Goal: Entertainment & Leisure: Consume media (video, audio)

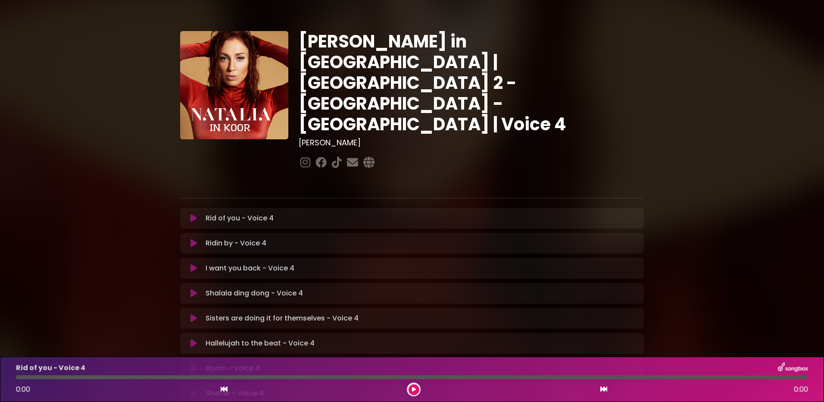
click at [256, 263] on p "I want you back - Voice 4 Loading Track..." at bounding box center [250, 268] width 89 height 10
click at [196, 264] on icon at bounding box center [194, 268] width 6 height 9
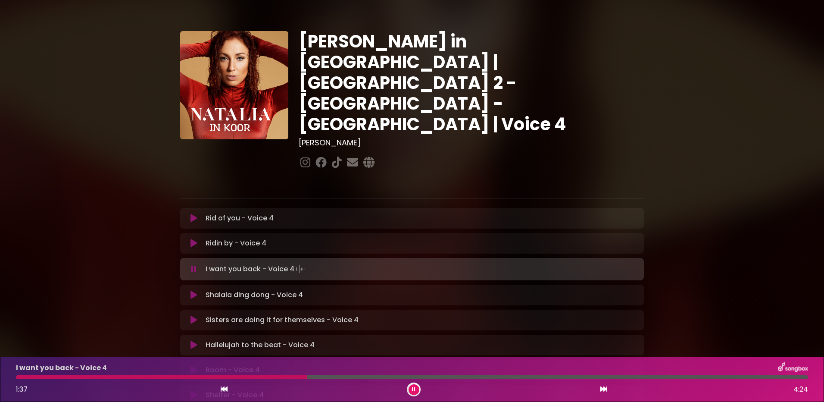
click at [169, 376] on div at bounding box center [161, 377] width 291 height 4
click at [193, 375] on div at bounding box center [109, 377] width 187 height 4
click at [184, 376] on div at bounding box center [114, 377] width 196 height 4
click at [153, 377] on div at bounding box center [84, 377] width 137 height 4
click at [167, 376] on div at bounding box center [412, 377] width 792 height 4
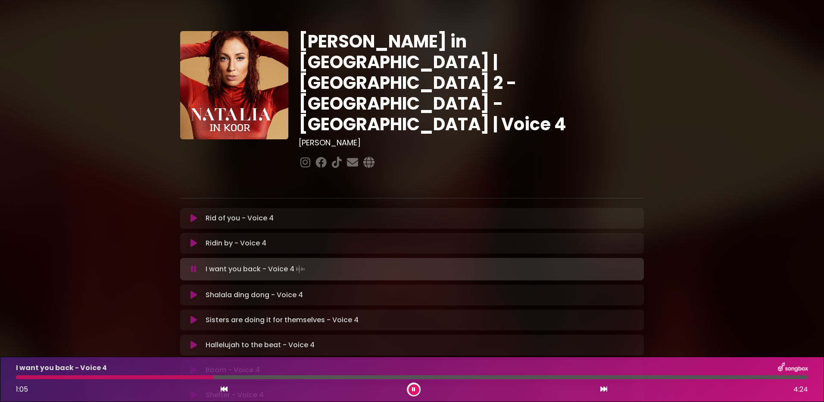
click at [191, 376] on div at bounding box center [114, 377] width 197 height 4
click at [187, 377] on div at bounding box center [108, 377] width 185 height 4
click at [184, 376] on div at bounding box center [108, 377] width 184 height 4
click at [159, 377] on div at bounding box center [212, 377] width 393 height 4
click at [166, 377] on div at bounding box center [412, 377] width 792 height 4
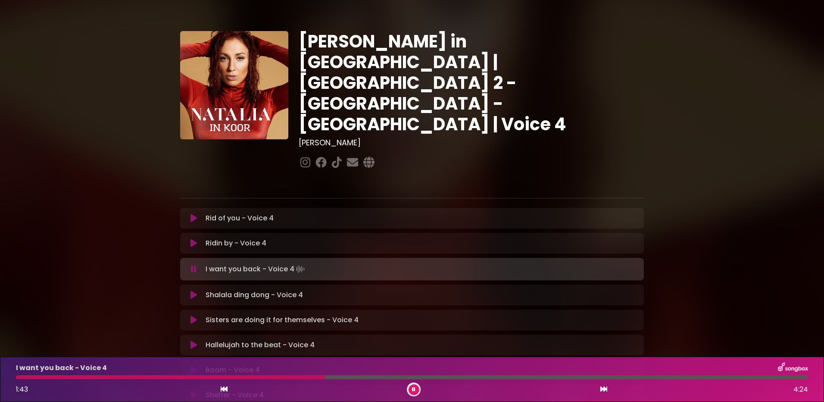
click at [278, 378] on div at bounding box center [170, 377] width 309 height 4
click at [278, 378] on div at bounding box center [173, 377] width 314 height 4
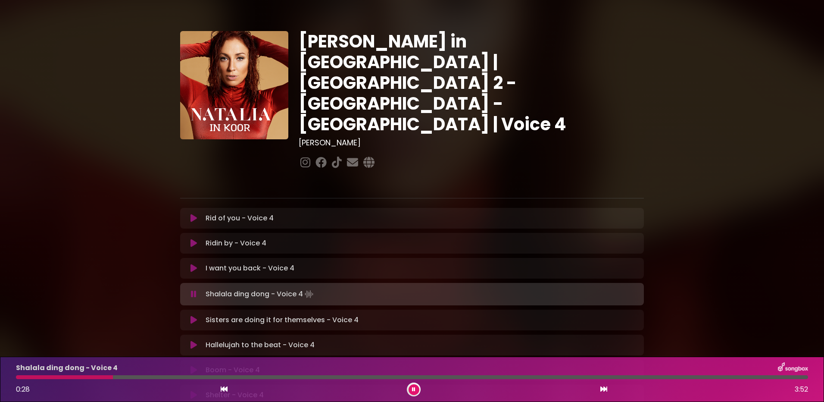
click at [254, 263] on p "I want you back - Voice 4 Loading Track..." at bounding box center [250, 268] width 89 height 10
drag, startPoint x: 254, startPoint y: 236, endPoint x: 195, endPoint y: 236, distance: 59.0
click at [195, 264] on icon at bounding box center [194, 268] width 6 height 9
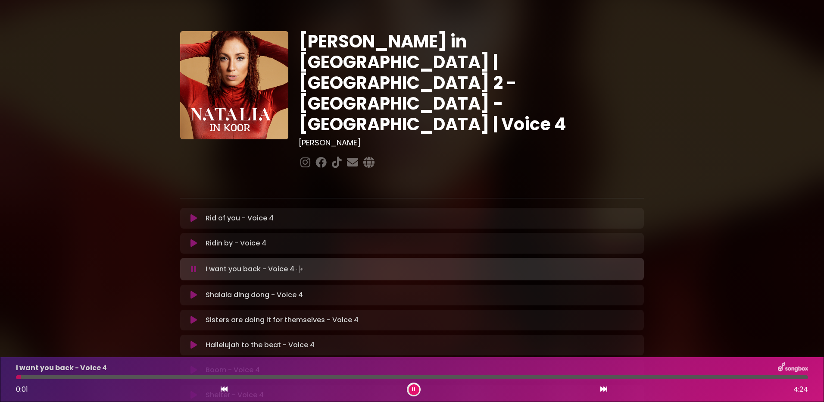
click at [179, 378] on div at bounding box center [412, 377] width 792 height 4
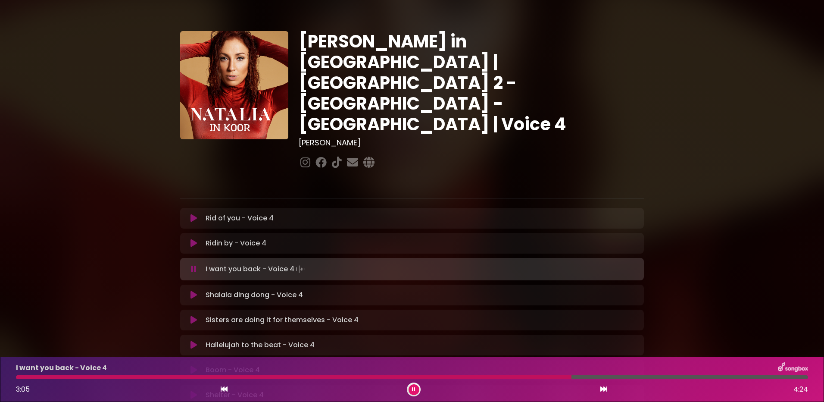
click at [300, 378] on div at bounding box center [294, 377] width 556 height 4
click at [300, 378] on div at bounding box center [169, 377] width 306 height 4
click at [251, 375] on div at bounding box center [292, 377] width 553 height 4
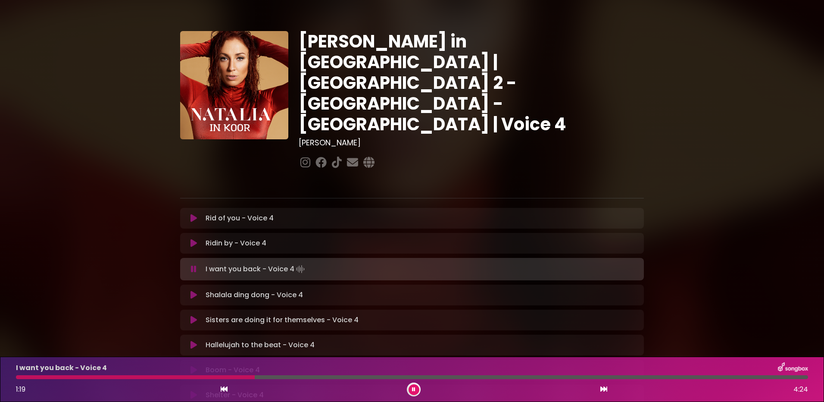
click at [260, 375] on div at bounding box center [412, 377] width 792 height 4
click at [285, 375] on div at bounding box center [412, 377] width 792 height 4
click at [298, 377] on div at bounding box center [412, 377] width 792 height 4
click at [305, 377] on div at bounding box center [412, 377] width 792 height 4
click at [319, 378] on div at bounding box center [412, 377] width 792 height 4
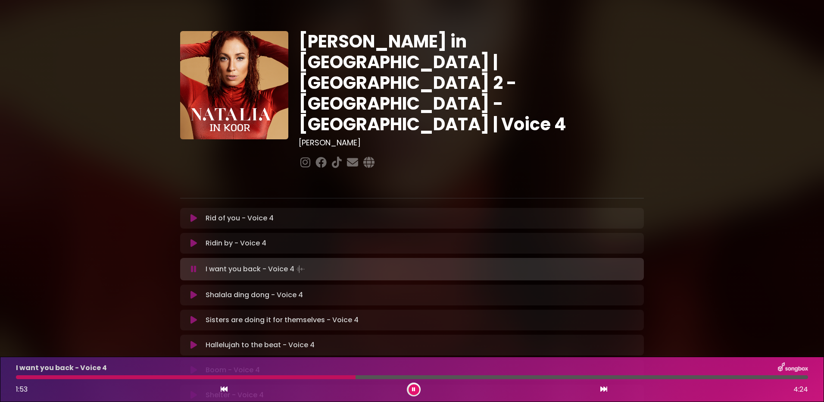
click at [306, 377] on div at bounding box center [186, 377] width 340 height 4
click at [302, 376] on div at bounding box center [170, 377] width 309 height 4
click at [321, 378] on div at bounding box center [295, 377] width 559 height 4
click at [316, 376] on div at bounding box center [173, 377] width 315 height 4
click at [322, 375] on div at bounding box center [178, 377] width 325 height 4
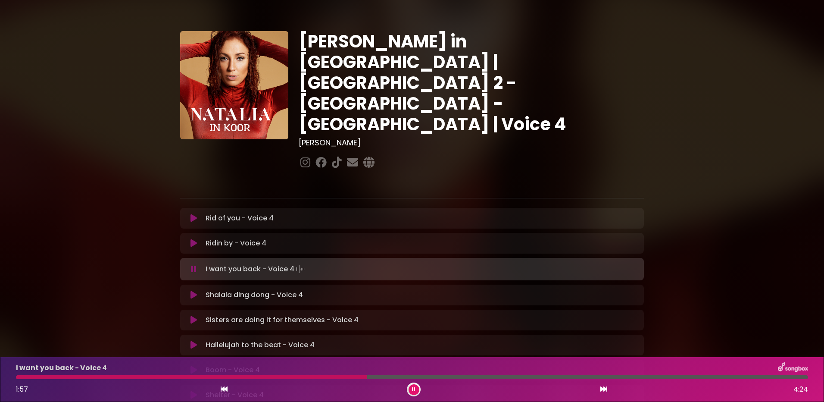
click at [304, 376] on div at bounding box center [191, 377] width 351 height 4
click at [301, 378] on div at bounding box center [296, 377] width 561 height 4
click at [411, 377] on div at bounding box center [260, 377] width 489 height 4
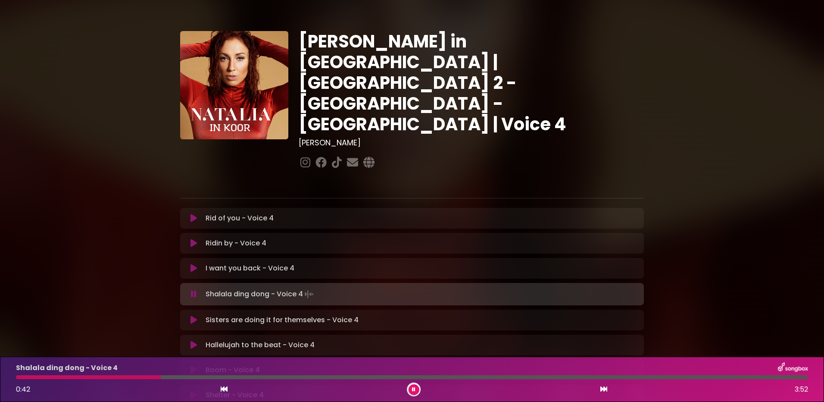
click at [191, 264] on icon at bounding box center [194, 268] width 6 height 9
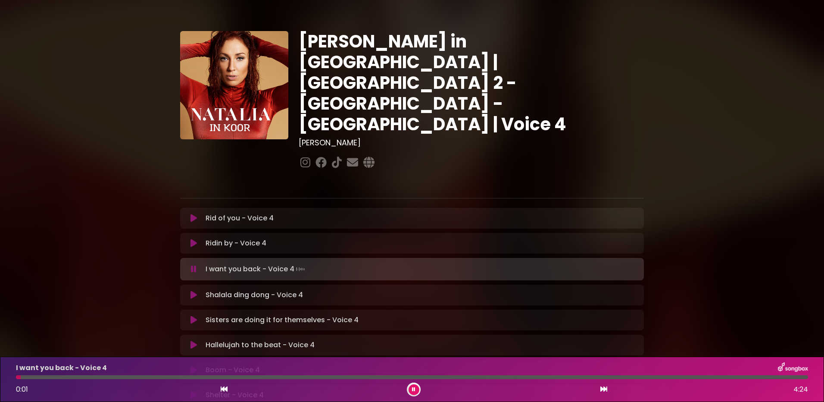
click at [279, 375] on div at bounding box center [412, 377] width 792 height 4
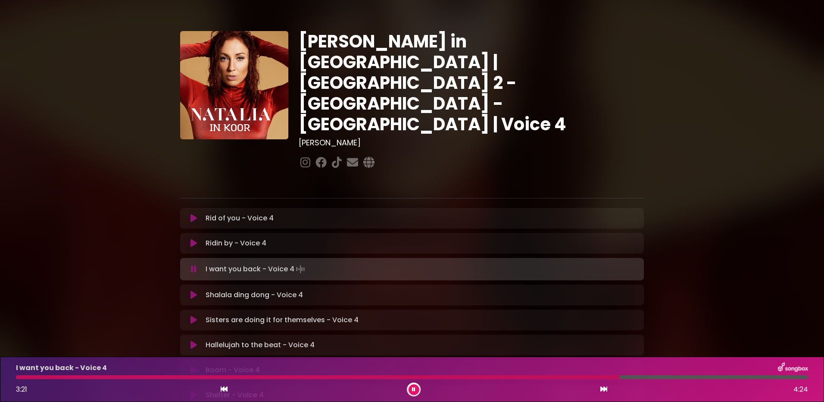
click at [194, 365] on icon at bounding box center [194, 369] width 6 height 9
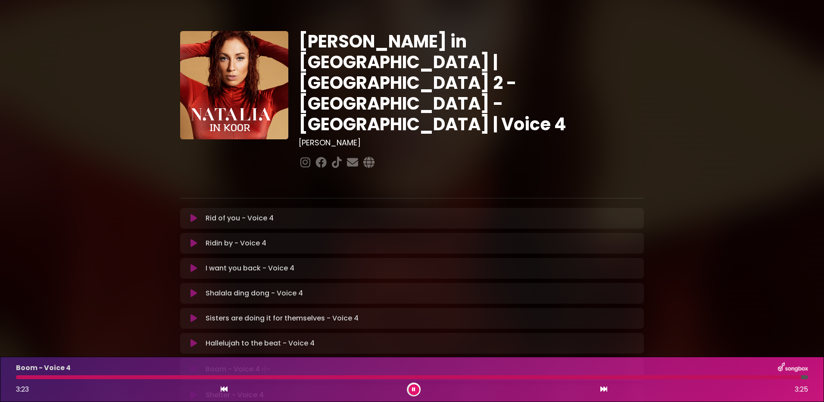
click at [26, 377] on div at bounding box center [408, 377] width 785 height 4
click at [31, 377] on div at bounding box center [322, 377] width 612 height 4
click at [45, 377] on div at bounding box center [395, 377] width 759 height 4
click at [500, 375] on div at bounding box center [321, 377] width 610 height 4
click at [510, 374] on div "Boom - Voice 4 2:36 3:25" at bounding box center [412, 379] width 803 height 34
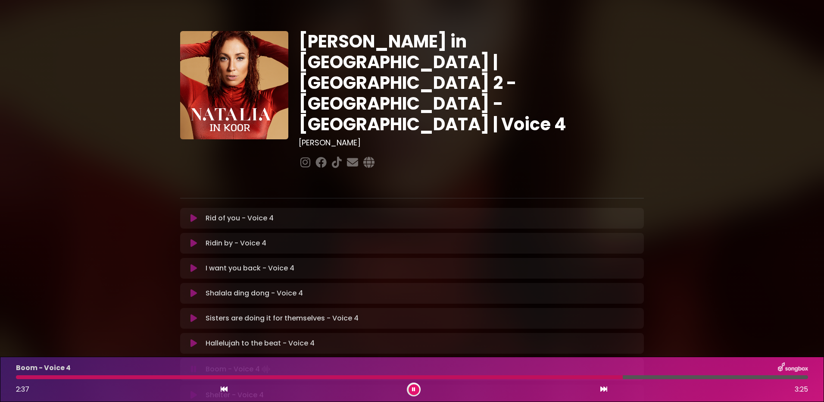
click at [509, 377] on div at bounding box center [319, 377] width 607 height 4
click at [509, 377] on div at bounding box center [316, 377] width 600 height 4
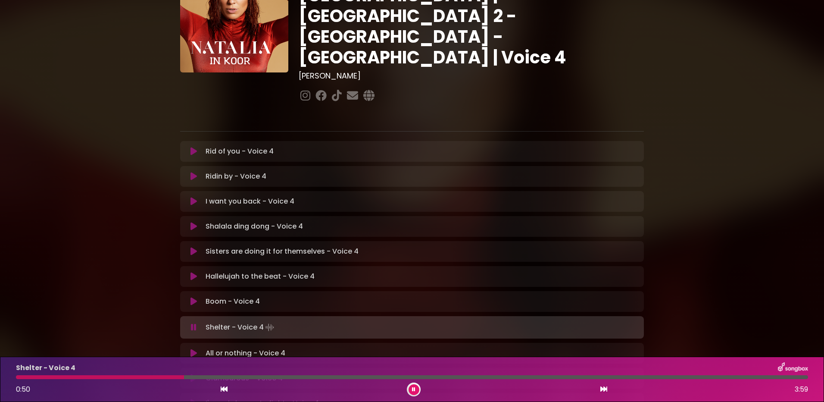
scroll to position [86, 0]
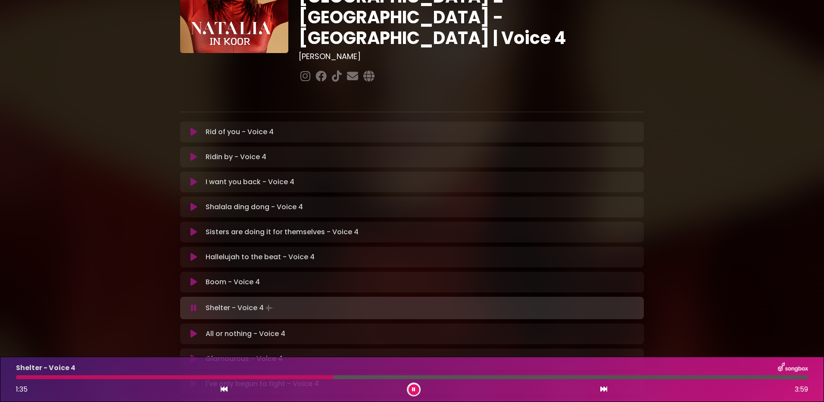
click at [192, 178] on icon at bounding box center [194, 182] width 6 height 9
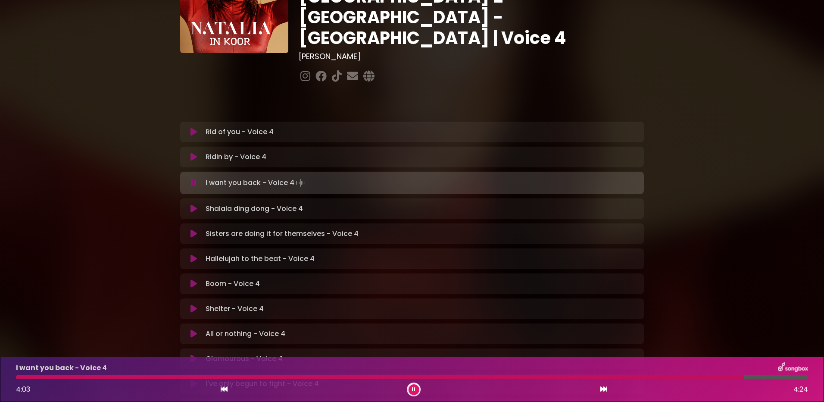
click at [413, 388] on icon at bounding box center [413, 389] width 3 height 5
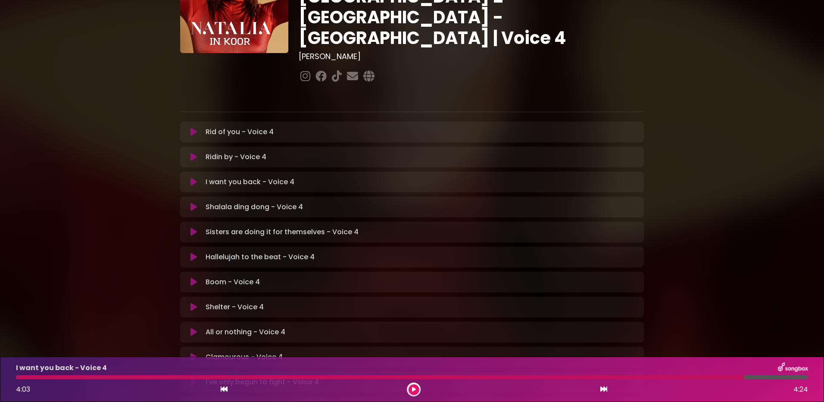
click at [25, 378] on div at bounding box center [380, 377] width 728 height 4
click at [40, 378] on div at bounding box center [380, 377] width 728 height 4
click at [41, 378] on div at bounding box center [380, 377] width 728 height 4
click at [412, 387] on icon at bounding box center [414, 389] width 4 height 5
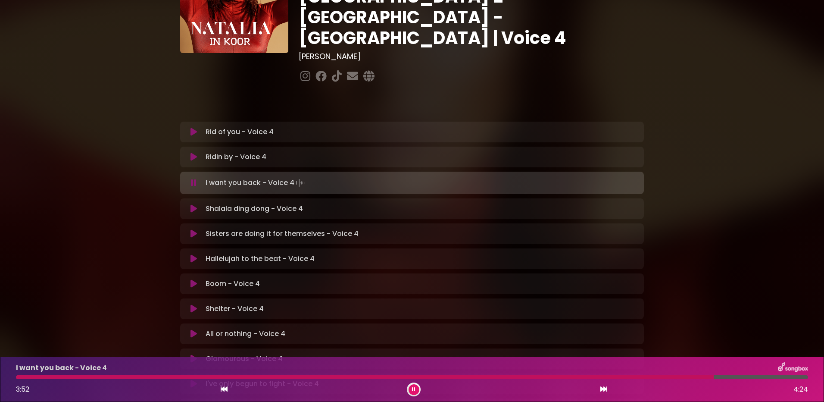
click at [511, 375] on div at bounding box center [365, 377] width 698 height 4
click at [500, 377] on div at bounding box center [265, 377] width 499 height 4
click at [491, 377] on div at bounding box center [259, 377] width 487 height 4
click at [440, 377] on div at bounding box center [263, 377] width 495 height 4
click at [490, 377] on div at bounding box center [287, 377] width 542 height 4
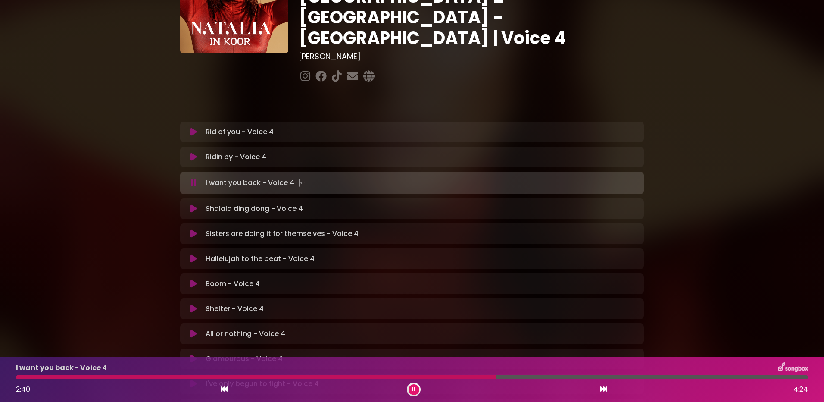
click at [471, 376] on div at bounding box center [256, 377] width 481 height 4
click at [452, 375] on div at bounding box center [247, 377] width 462 height 4
click at [458, 378] on div at bounding box center [264, 377] width 496 height 4
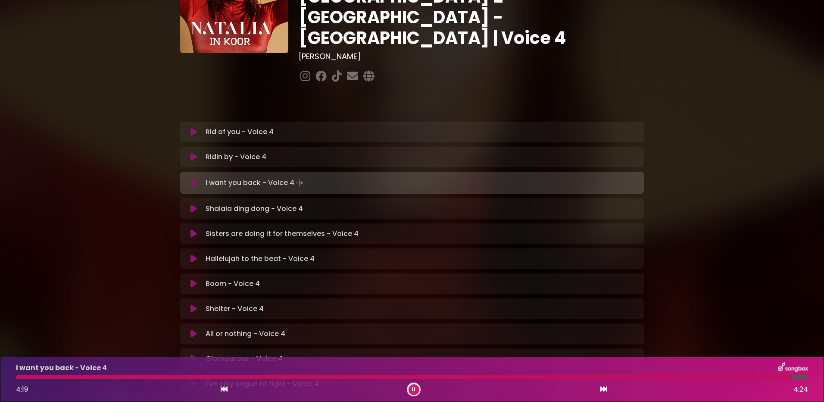
click at [463, 378] on div at bounding box center [404, 377] width 776 height 4
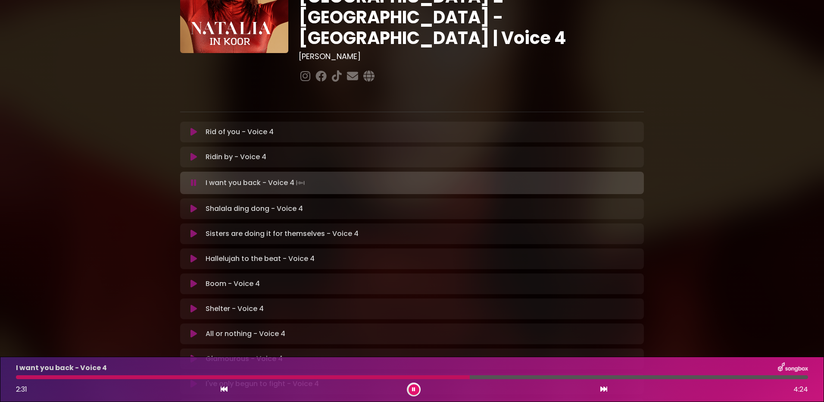
click at [440, 377] on div at bounding box center [243, 377] width 454 height 4
click at [461, 374] on div "I want you back - Voice 4 2:32 4:24" at bounding box center [412, 379] width 803 height 34
click at [462, 376] on div at bounding box center [246, 377] width 460 height 4
click at [453, 376] on div at bounding box center [240, 377] width 448 height 4
